Goal: Transaction & Acquisition: Purchase product/service

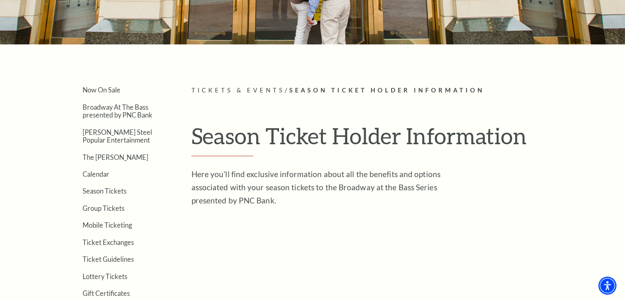
scroll to position [164, 0]
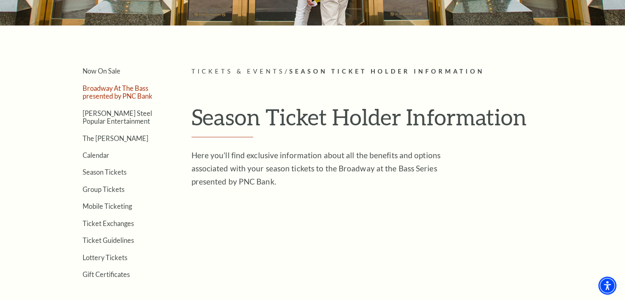
click at [112, 91] on link "Broadway At The Bass presented by PNC Bank" at bounding box center [118, 92] width 70 height 16
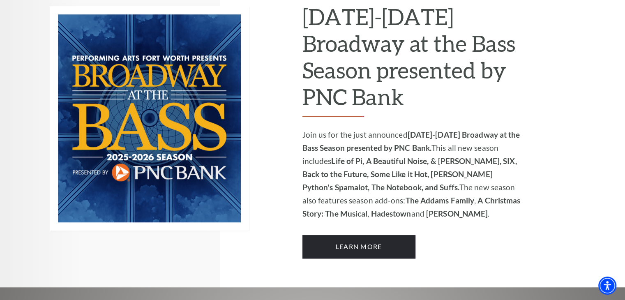
scroll to position [575, 0]
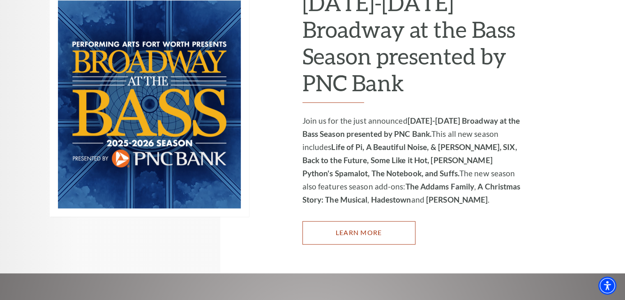
click at [348, 221] on link "Learn More" at bounding box center [358, 232] width 113 height 23
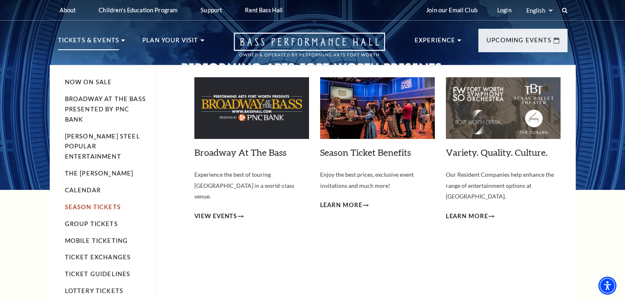
click at [87, 203] on link "Season Tickets" at bounding box center [93, 206] width 56 height 7
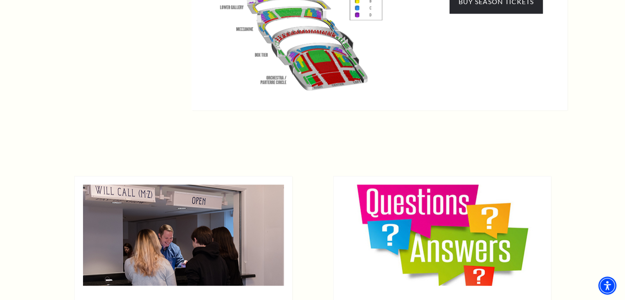
scroll to position [945, 0]
